Goal: Task Accomplishment & Management: Use online tool/utility

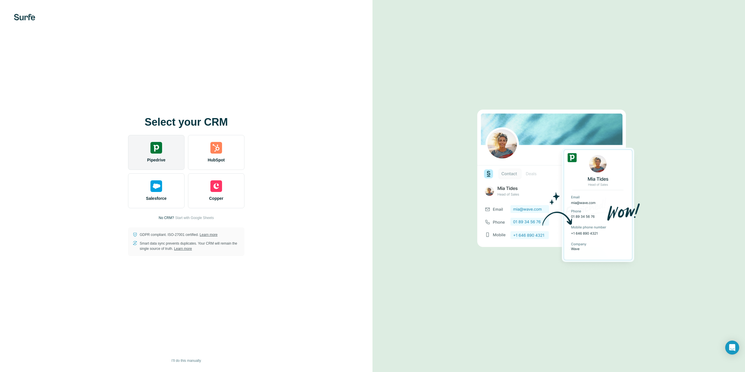
click at [160, 153] on img at bounding box center [157, 148] width 12 height 12
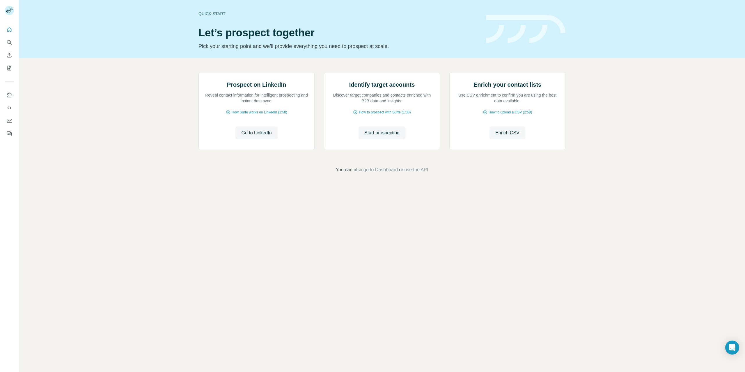
click at [143, 187] on div "Prospect on LinkedIn Reveal contact information for intelligent prospecting and…" at bounding box center [382, 122] width 726 height 129
click at [228, 115] on icon at bounding box center [228, 112] width 5 height 5
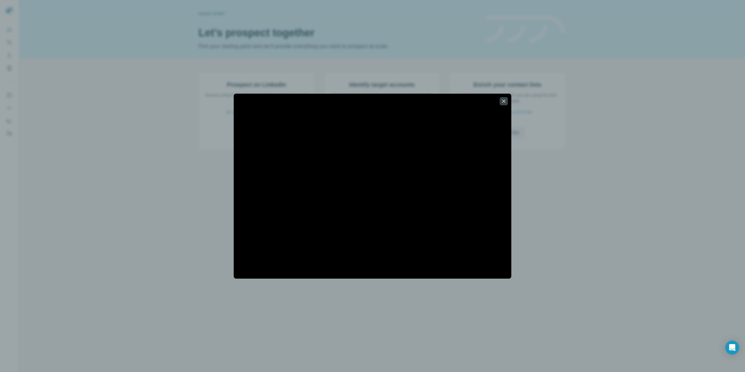
click at [302, 273] on iframe at bounding box center [373, 187] width 278 height 174
